Goal: Task Accomplishment & Management: Manage account settings

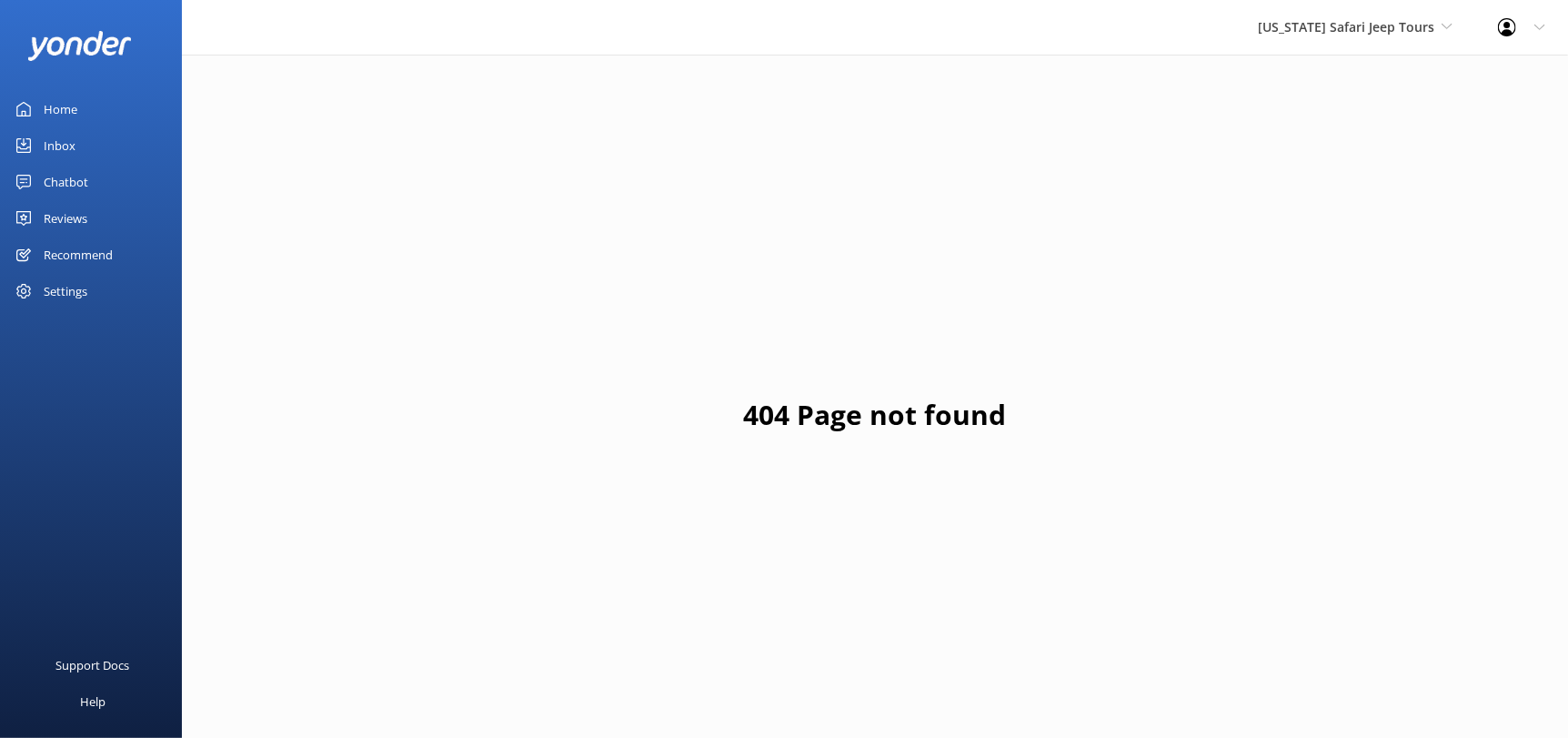
click at [66, 213] on div "Reviews" at bounding box center [65, 218] width 44 height 36
